Goal: Task Accomplishment & Management: Manage account settings

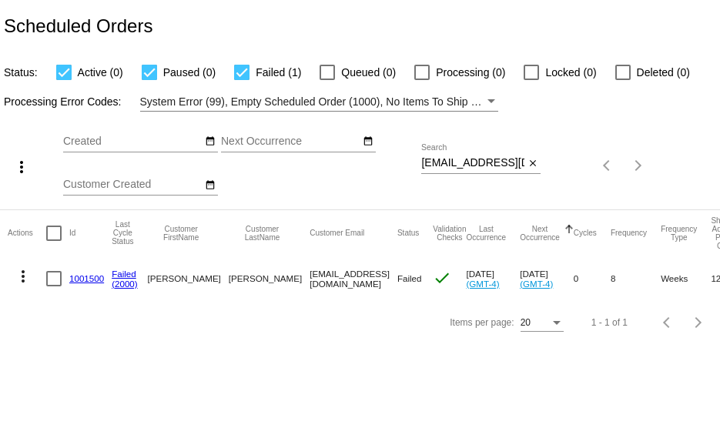
click at [15, 276] on mat-icon "more_vert" at bounding box center [23, 276] width 18 height 18
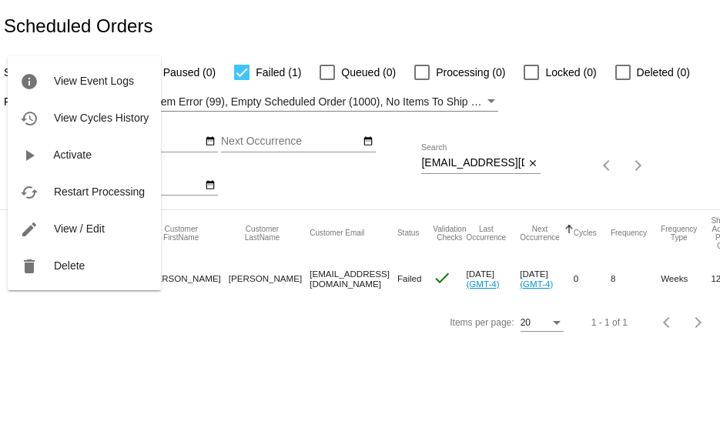
click at [197, 372] on div at bounding box center [360, 224] width 720 height 448
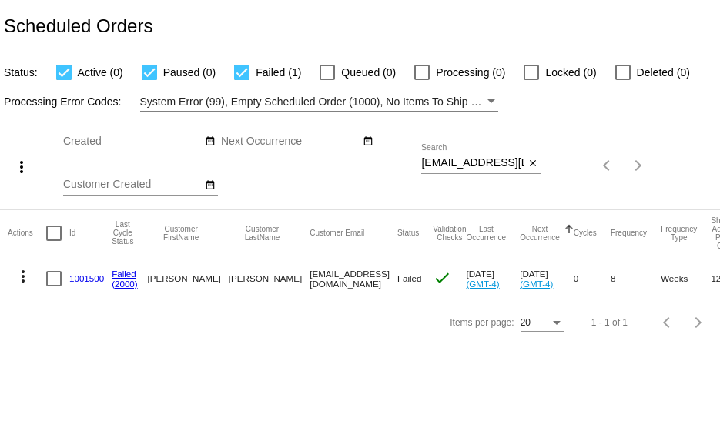
click at [85, 280] on link "1001500" at bounding box center [86, 278] width 35 height 10
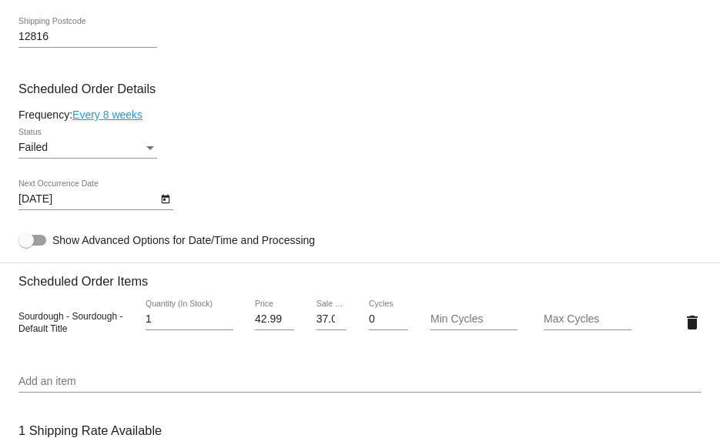
scroll to position [847, 0]
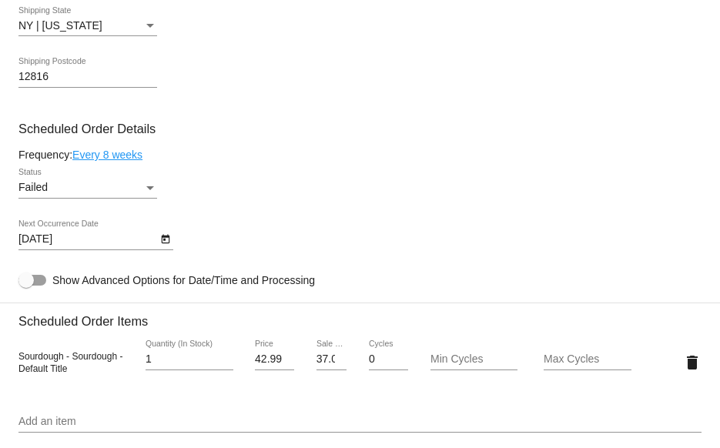
click at [161, 244] on icon "Open calendar" at bounding box center [165, 239] width 8 height 9
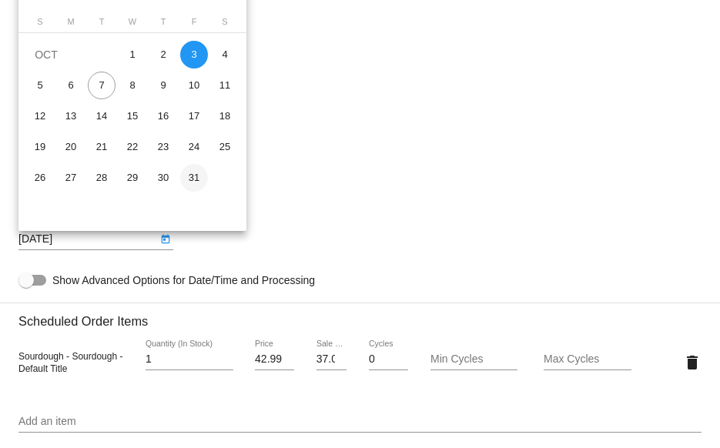
click at [188, 175] on div "31" at bounding box center [194, 178] width 28 height 28
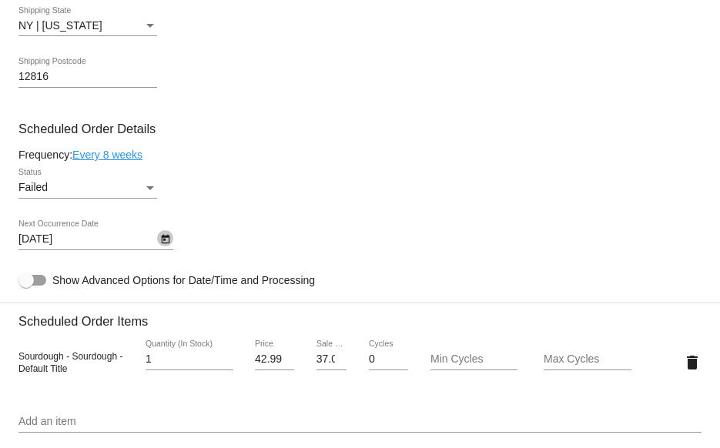
click at [169, 242] on icon "Open calendar" at bounding box center [165, 239] width 11 height 18
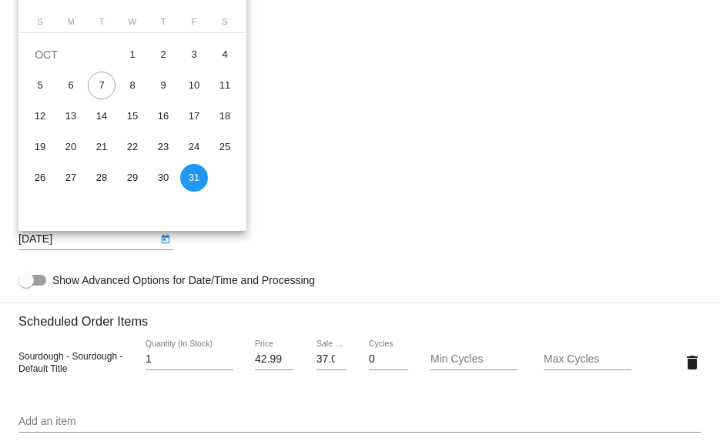
click at [121, 242] on div at bounding box center [360, 224] width 720 height 448
click at [7, 236] on body "arrow_back Scheduled Order #1001500 Failed more_vert Last Processing Cycle ID: …" at bounding box center [360, 224] width 720 height 448
click at [40, 239] on div at bounding box center [360, 224] width 720 height 448
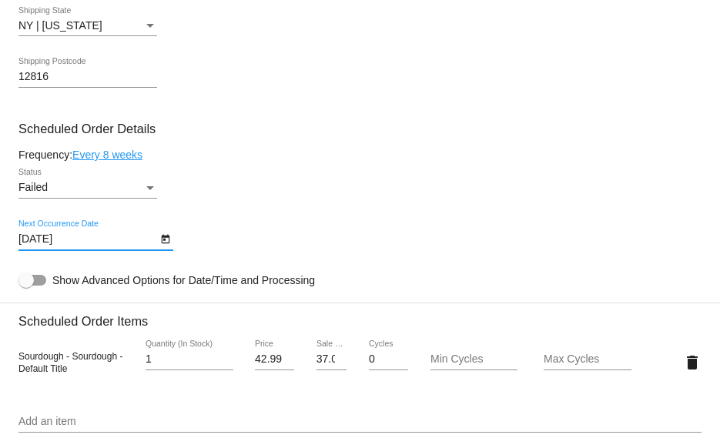
click at [45, 246] on input "[DATE]" at bounding box center [87, 239] width 139 height 12
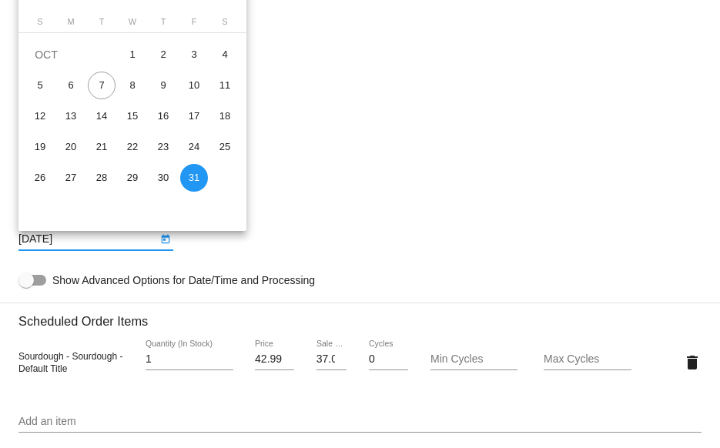
click at [74, 251] on div at bounding box center [360, 224] width 720 height 448
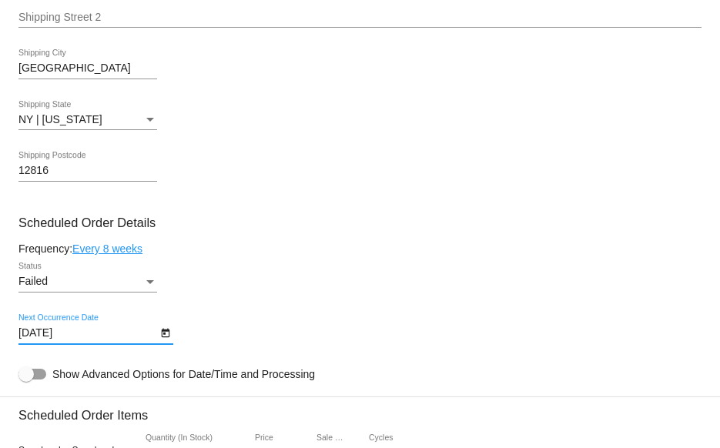
scroll to position [693, 0]
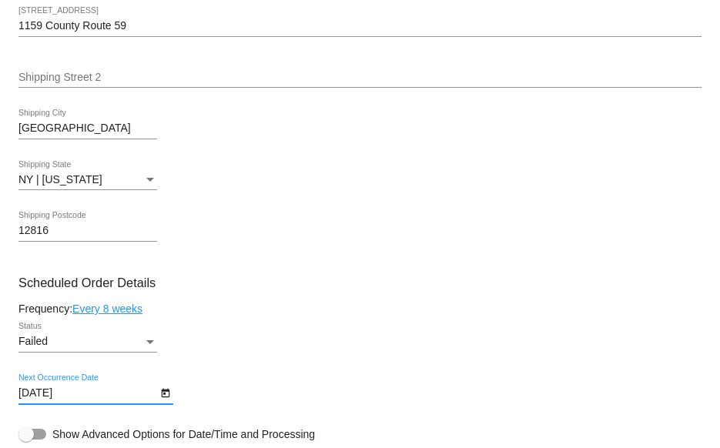
click at [163, 398] on icon "Open calendar" at bounding box center [165, 393] width 8 height 9
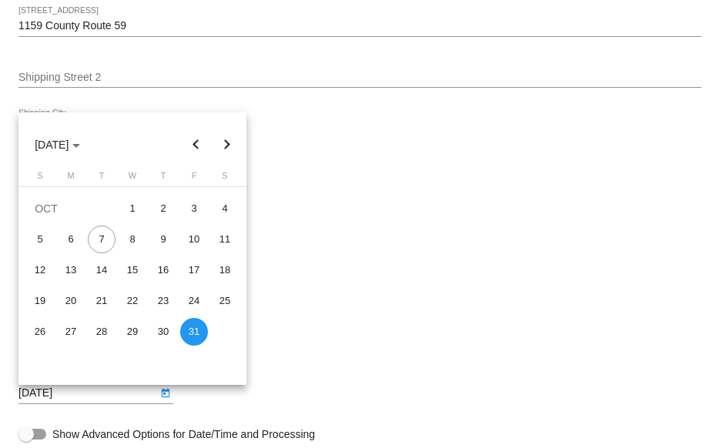
click at [226, 141] on button "Next month" at bounding box center [227, 144] width 31 height 31
click at [190, 332] on div "28" at bounding box center [194, 332] width 28 height 28
type input "[DATE]"
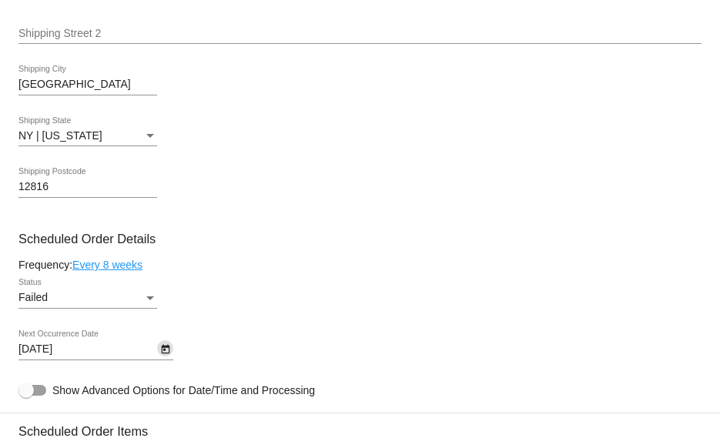
scroll to position [770, 0]
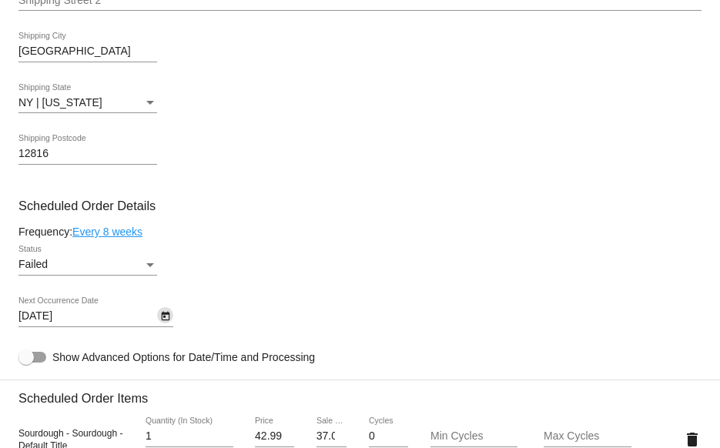
click at [80, 271] on div "Failed" at bounding box center [80, 265] width 125 height 12
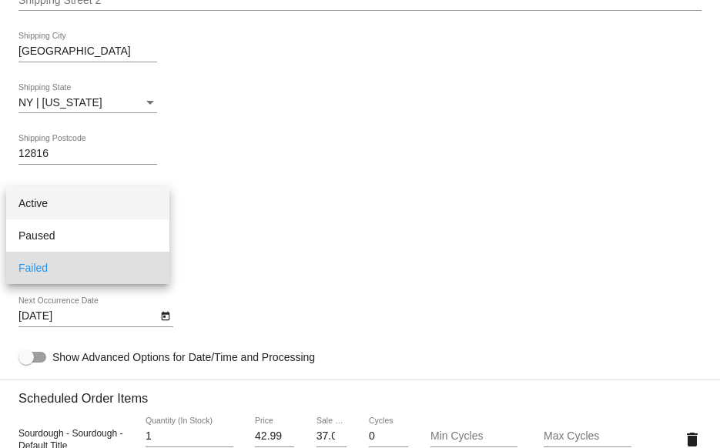
click at [36, 202] on span "Active" at bounding box center [87, 203] width 139 height 32
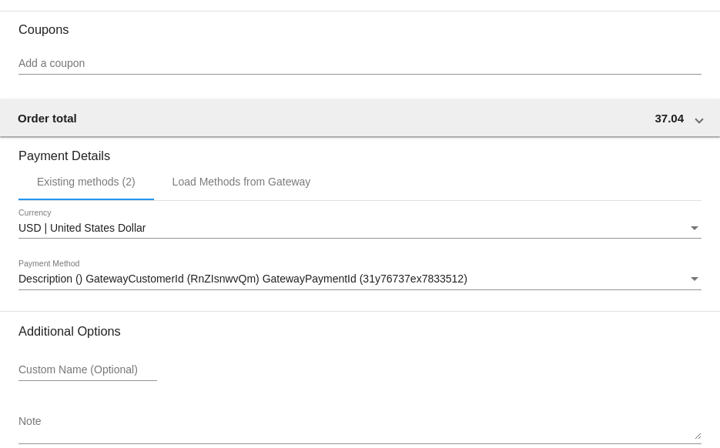
scroll to position [1498, 0]
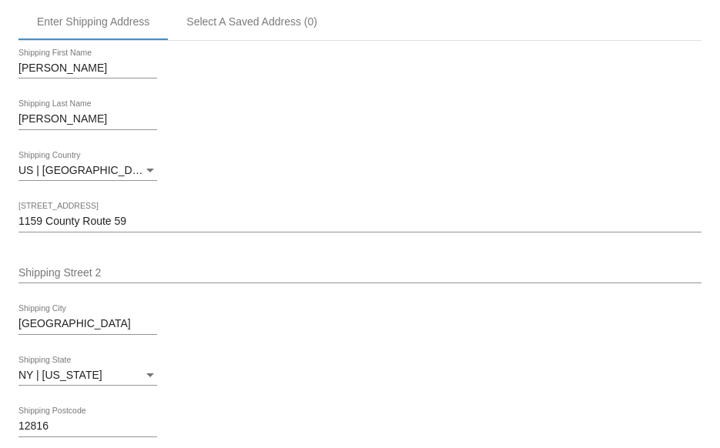
scroll to position [0, 0]
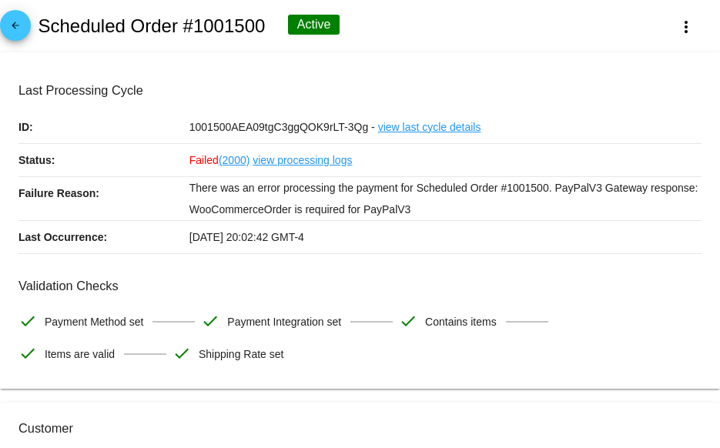
click at [21, 17] on span "arrow_back" at bounding box center [15, 29] width 18 height 38
